Goal: Information Seeking & Learning: Learn about a topic

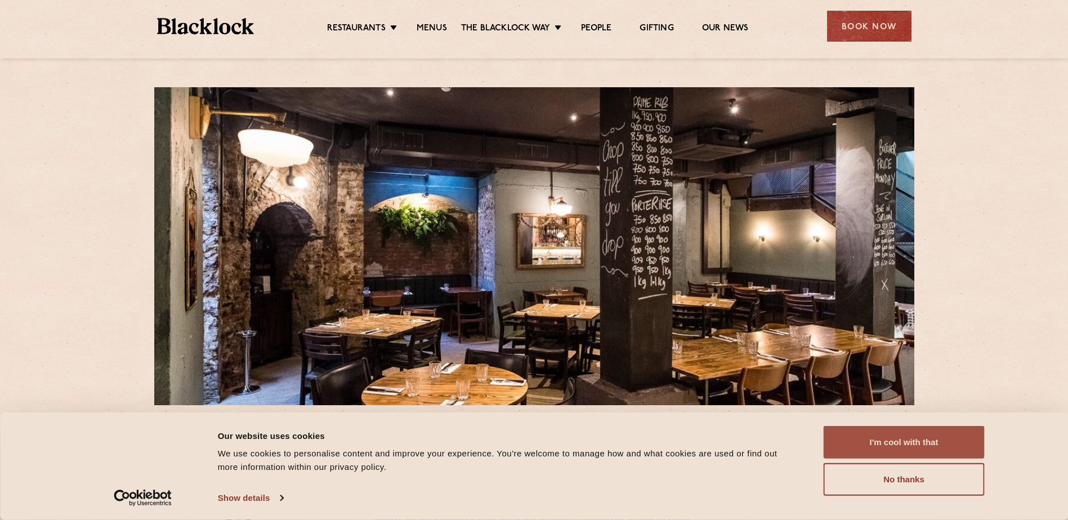
click at [943, 444] on button "I'm cool with that" at bounding box center [904, 442] width 161 height 33
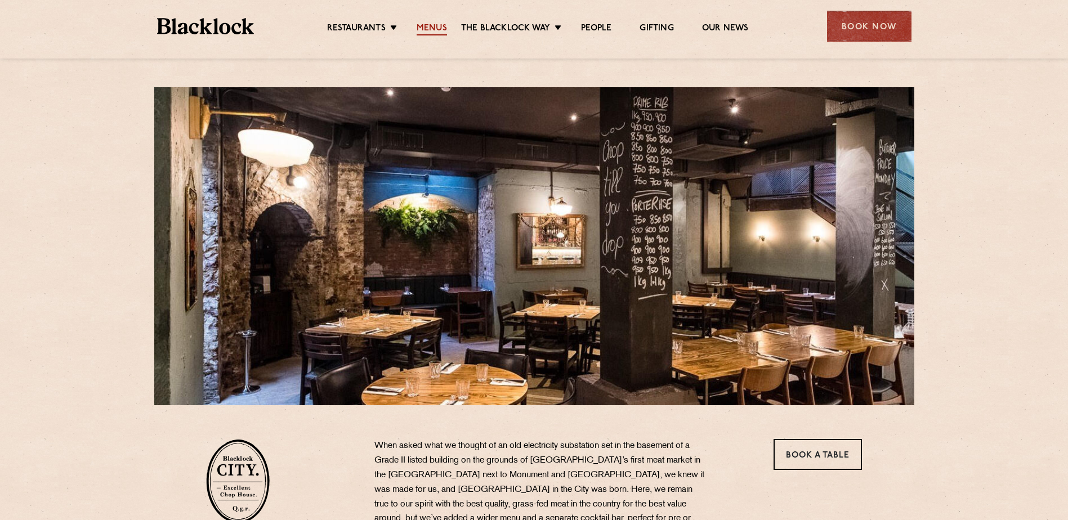
click at [434, 25] on link "Menus" at bounding box center [432, 29] width 30 height 12
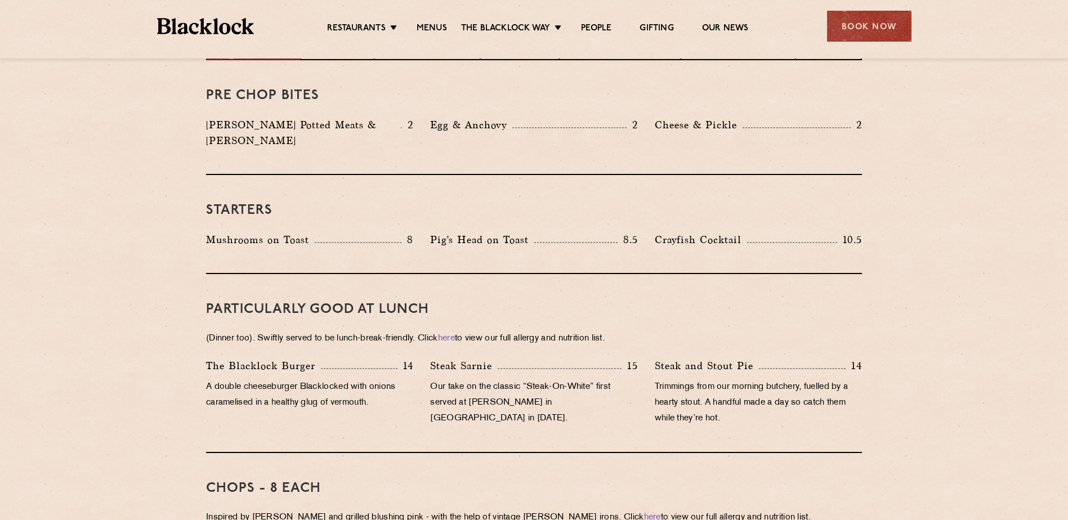
scroll to position [507, 0]
click at [452, 231] on p "Pig's Head on Toast" at bounding box center [482, 239] width 104 height 16
drag, startPoint x: 433, startPoint y: 222, endPoint x: 601, endPoint y: 231, distance: 168.0
click at [601, 231] on div "Pig's Head on Toast 8.5" at bounding box center [533, 239] width 207 height 16
drag, startPoint x: 601, startPoint y: 231, endPoint x: 519, endPoint y: 224, distance: 82.5
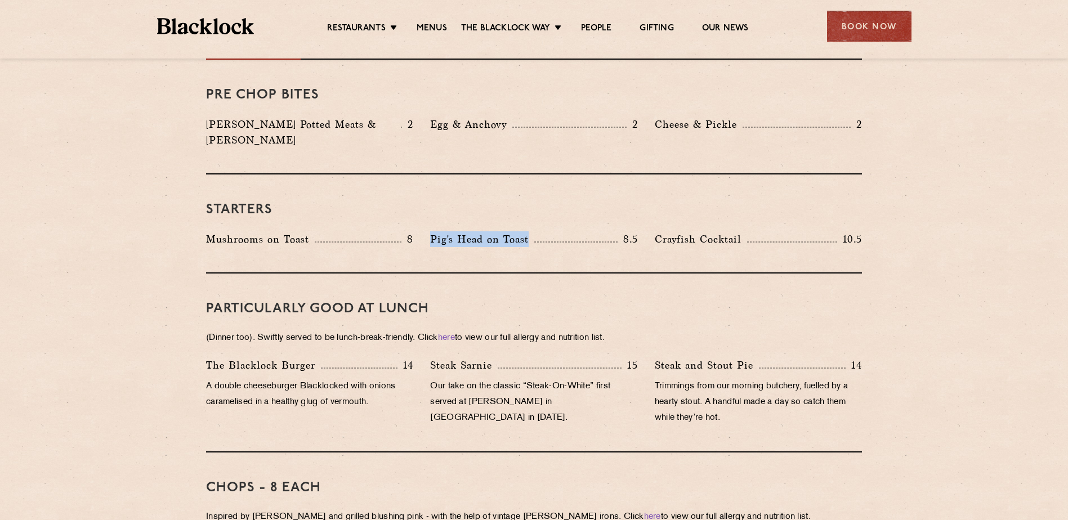
click at [519, 231] on p "Pig's Head on Toast" at bounding box center [482, 239] width 104 height 16
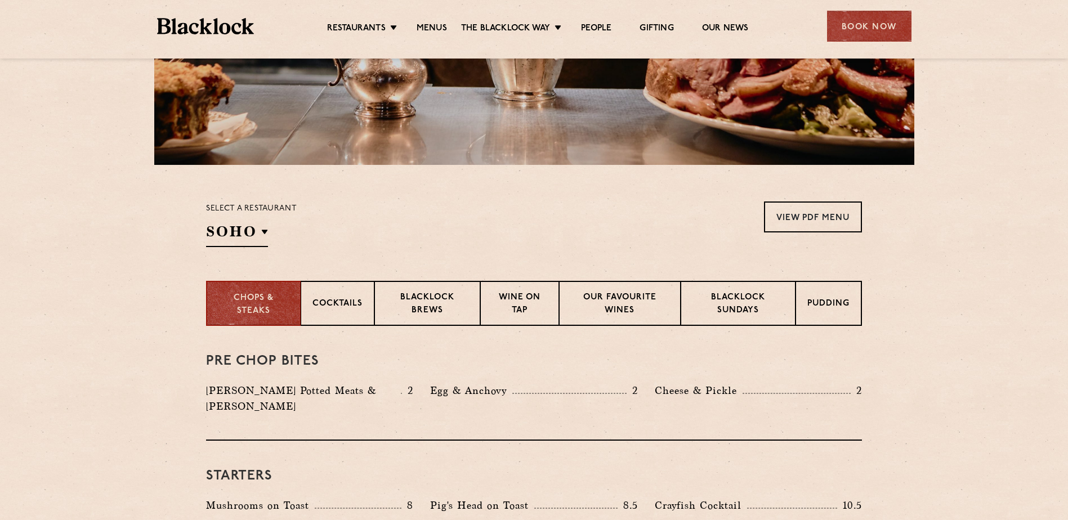
scroll to position [225, 0]
